Goal: Navigation & Orientation: Find specific page/section

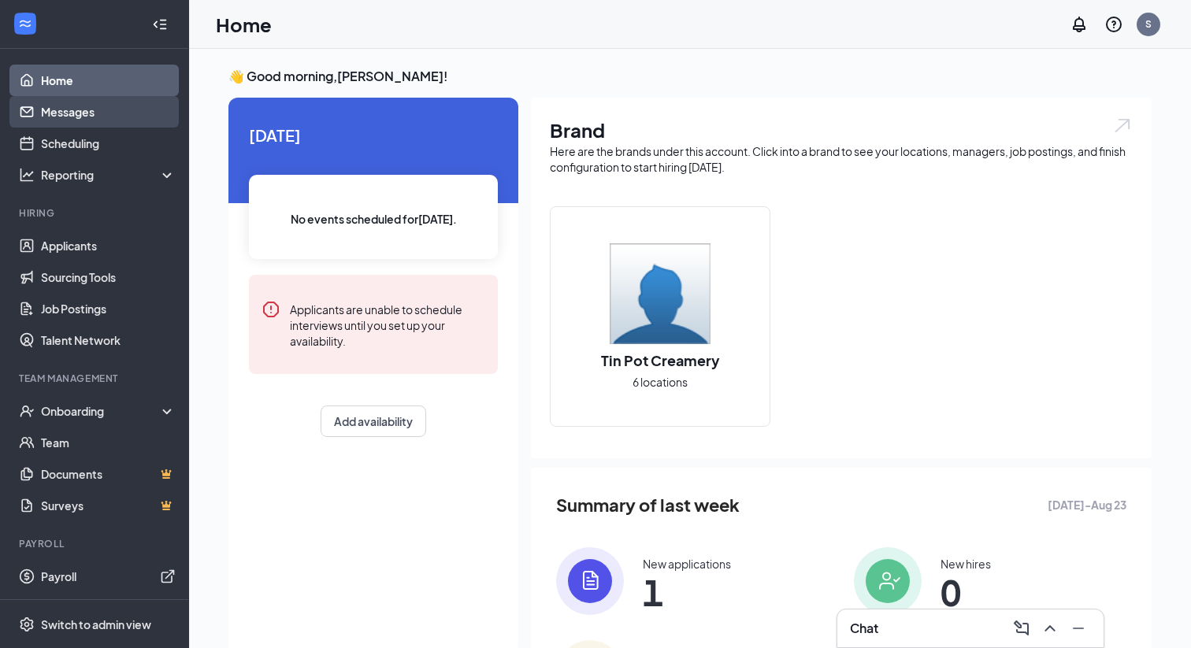
click at [101, 118] on link "Messages" at bounding box center [108, 111] width 135 height 31
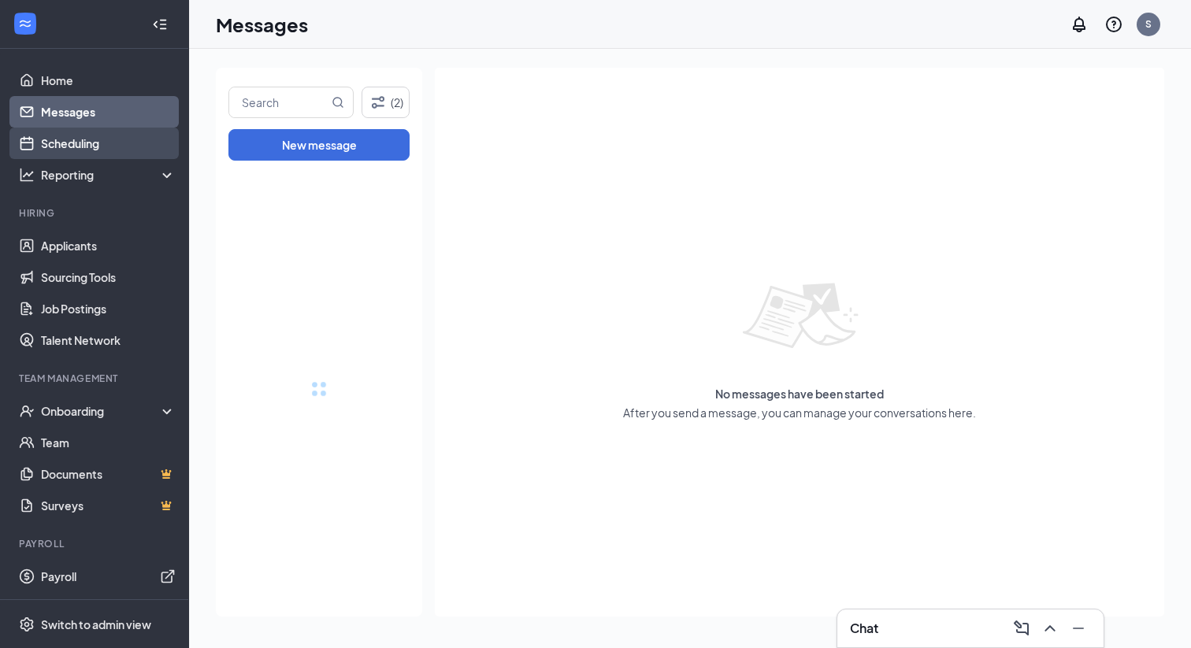
click at [98, 142] on link "Scheduling" at bounding box center [108, 143] width 135 height 31
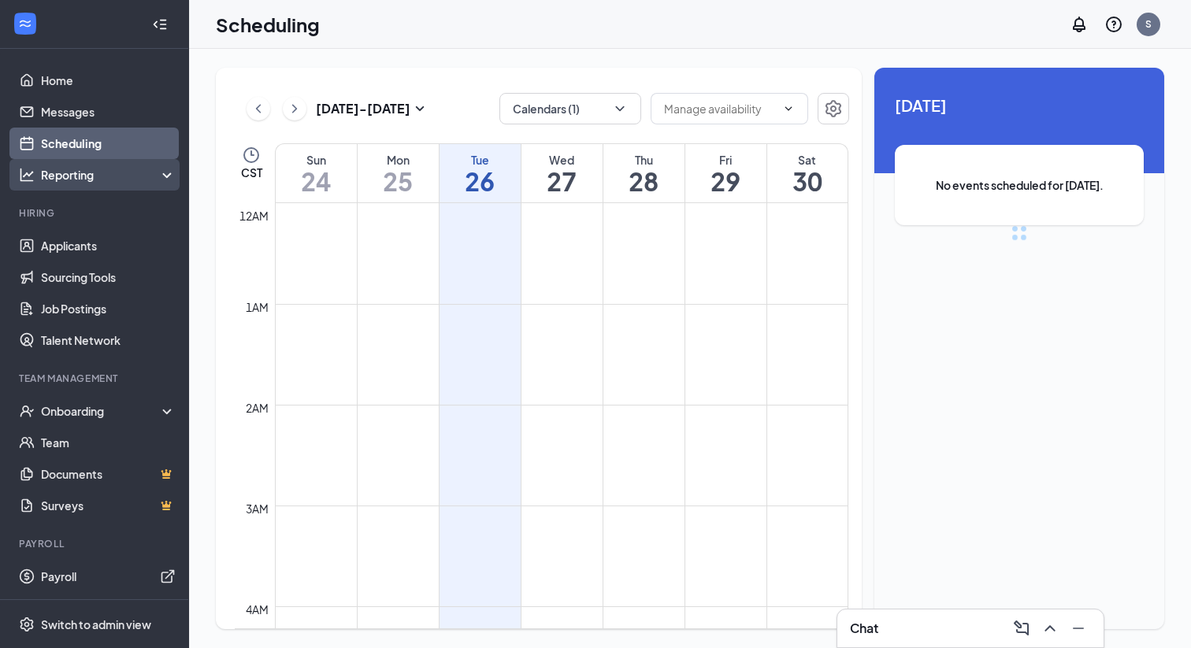
click at [90, 167] on div "Reporting" at bounding box center [108, 175] width 135 height 16
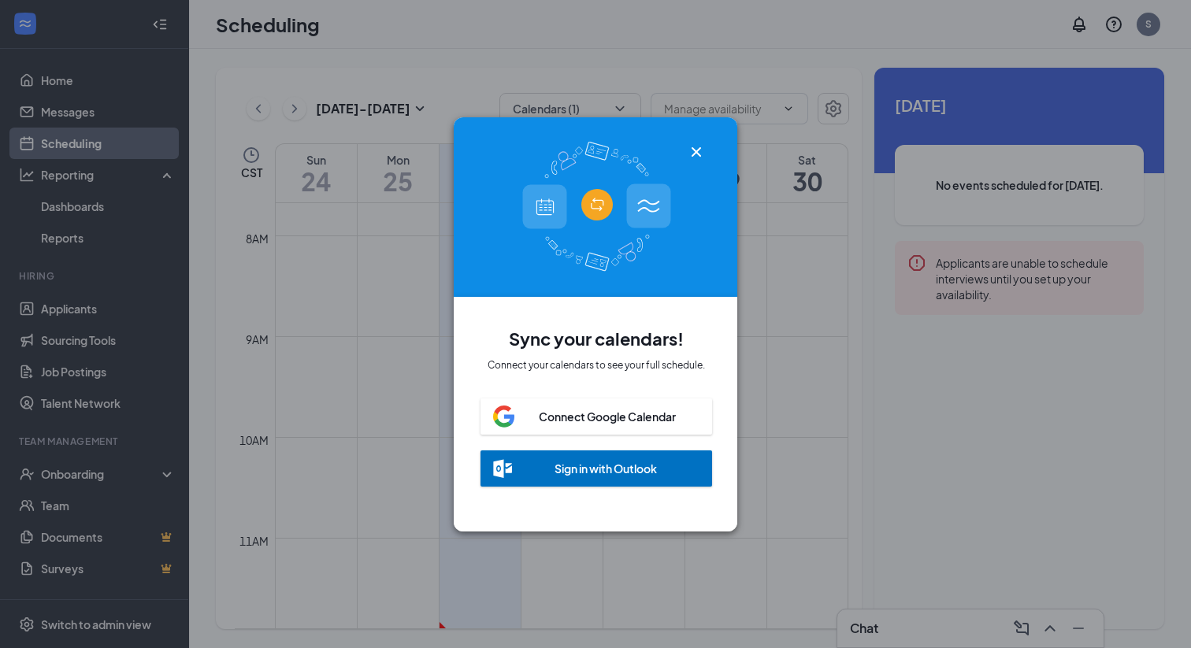
click at [701, 147] on icon "Cross" at bounding box center [696, 152] width 19 height 19
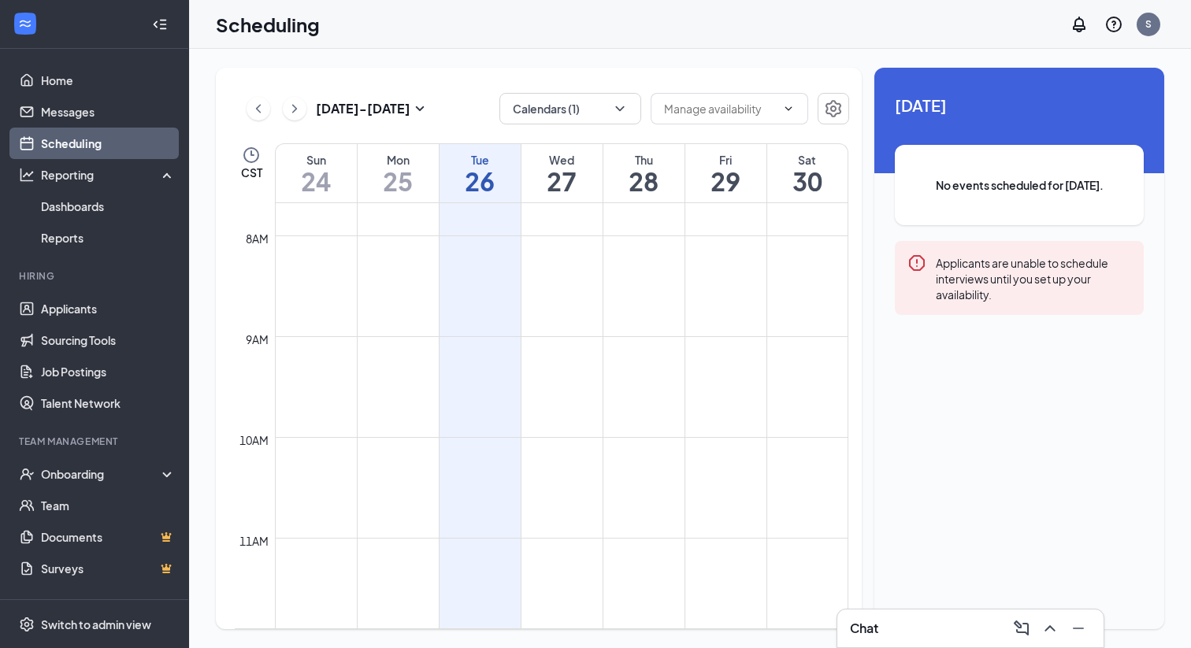
click at [591, 21] on div "Scheduling S" at bounding box center [690, 24] width 1002 height 49
